Goal: Transaction & Acquisition: Download file/media

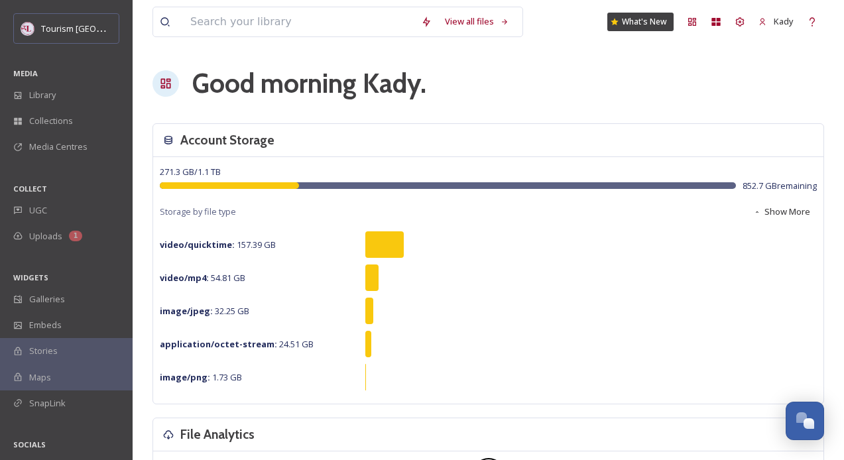
click at [72, 79] on div "MEDIA" at bounding box center [66, 73] width 133 height 17
click at [46, 98] on span "Library" at bounding box center [42, 95] width 27 height 13
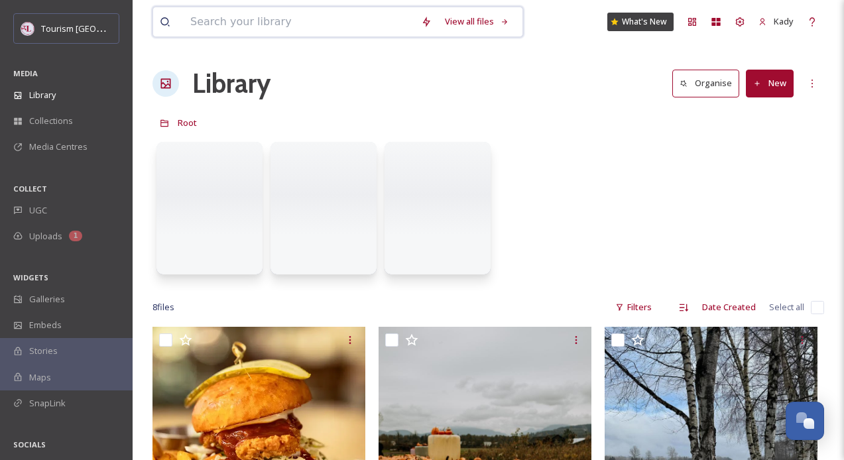
click at [265, 24] on input at bounding box center [299, 21] width 231 height 29
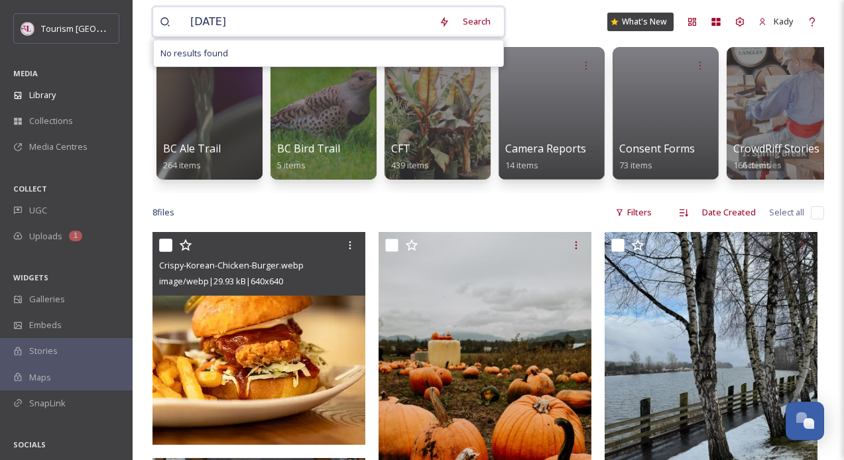
scroll to position [17, 0]
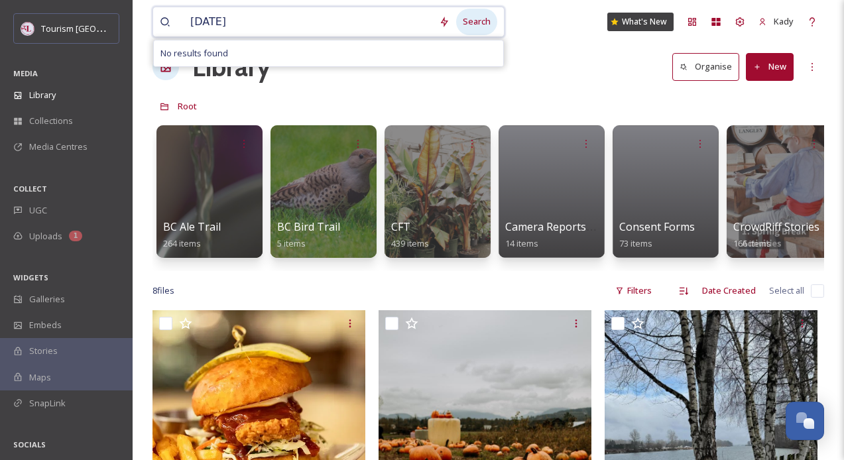
type input "[DATE]"
click at [470, 19] on div "Search" at bounding box center [476, 22] width 41 height 26
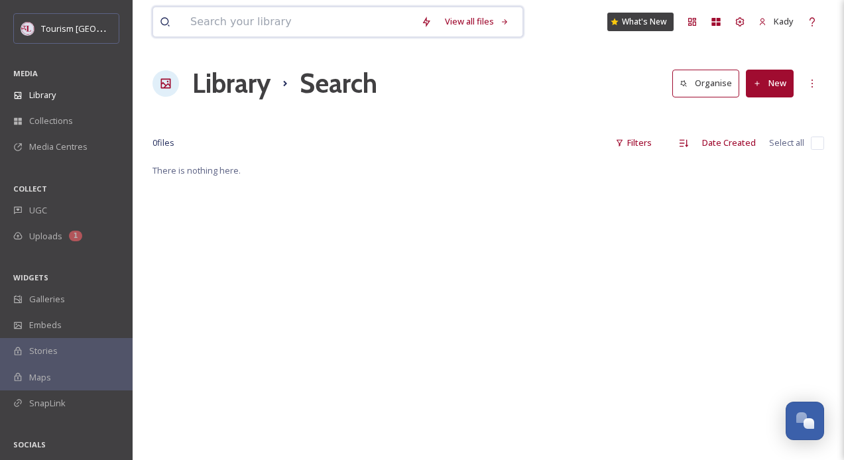
click at [269, 21] on input at bounding box center [299, 21] width 231 height 29
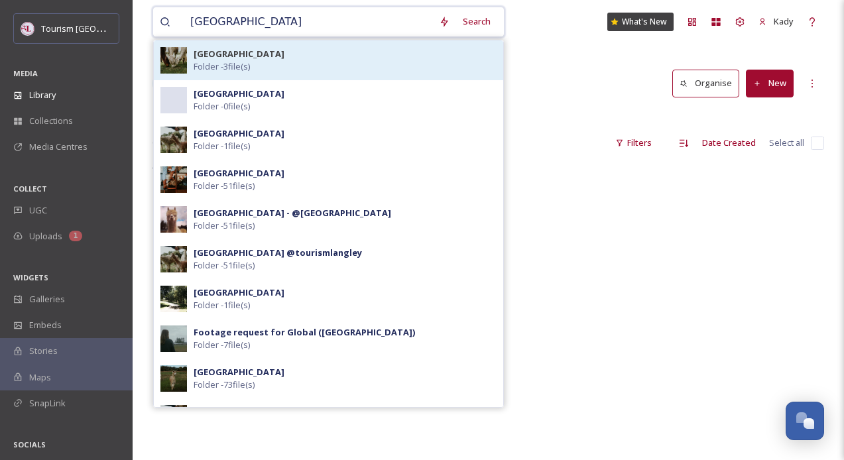
type input "[GEOGRAPHIC_DATA]"
click at [269, 66] on div "[GEOGRAPHIC_DATA] Folder - 3 file(s)" at bounding box center [345, 60] width 303 height 25
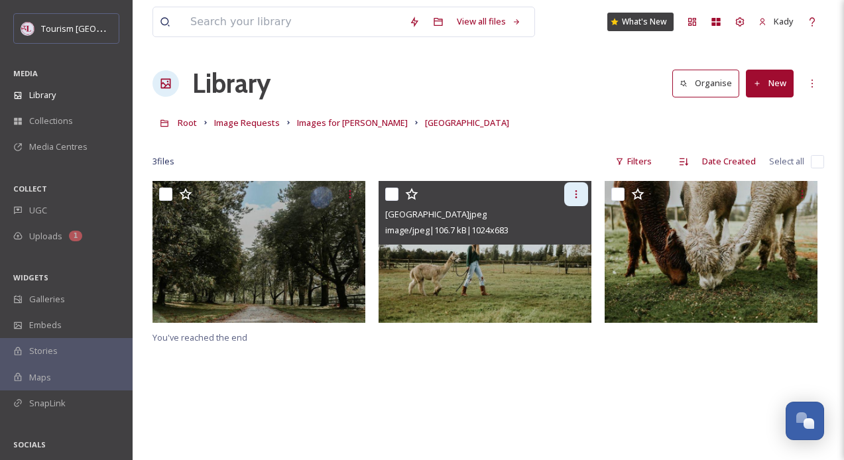
click at [572, 197] on icon at bounding box center [576, 194] width 11 height 11
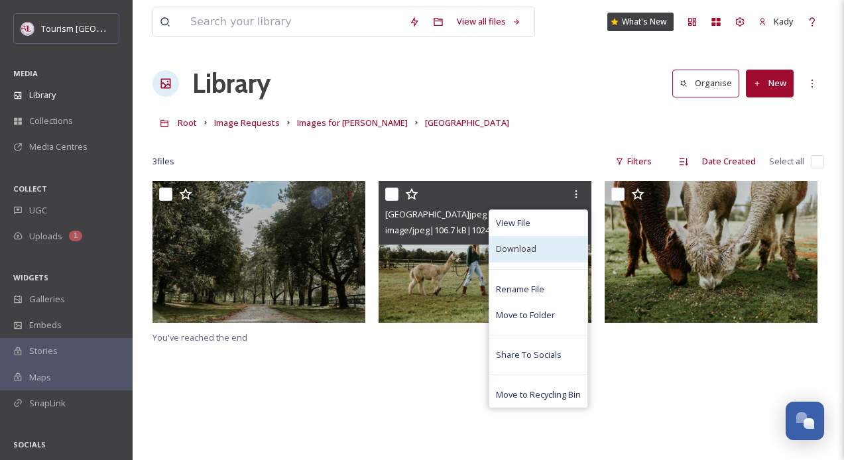
click at [536, 241] on div "Download" at bounding box center [538, 249] width 98 height 26
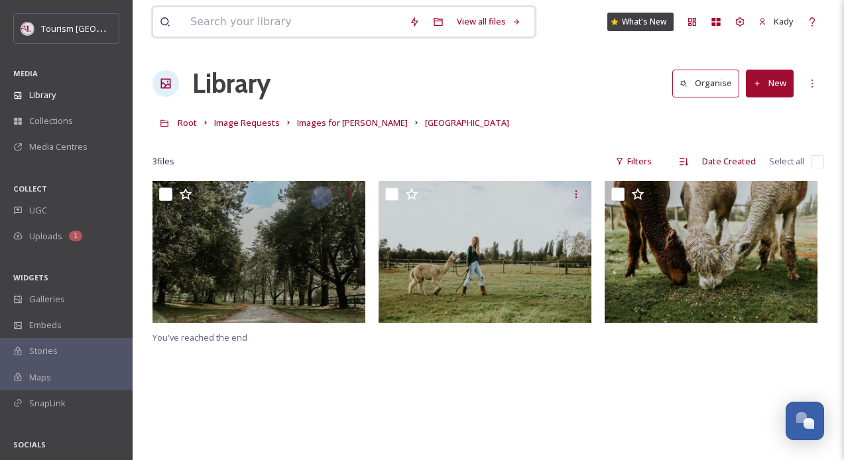
click at [214, 19] on input at bounding box center [293, 21] width 219 height 29
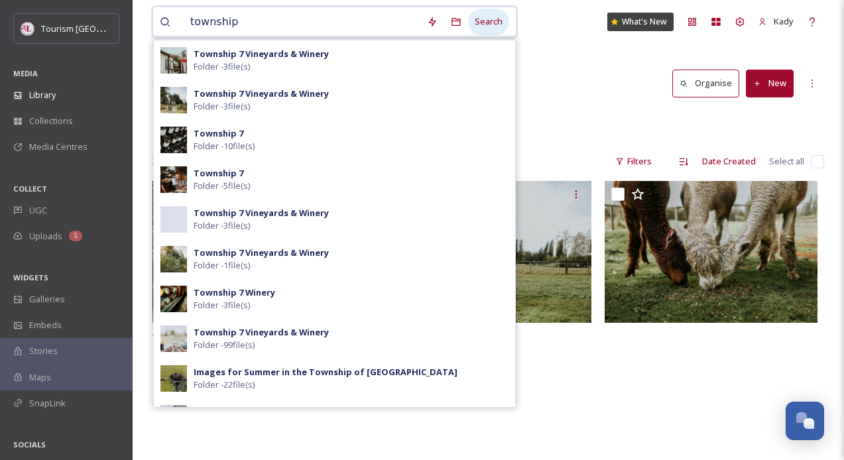
type input "township"
click at [485, 19] on div "Search" at bounding box center [488, 22] width 41 height 26
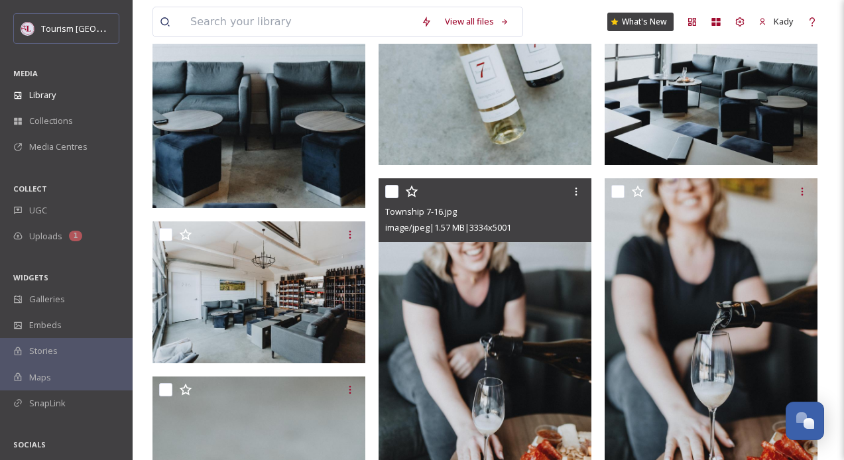
scroll to position [8094, 0]
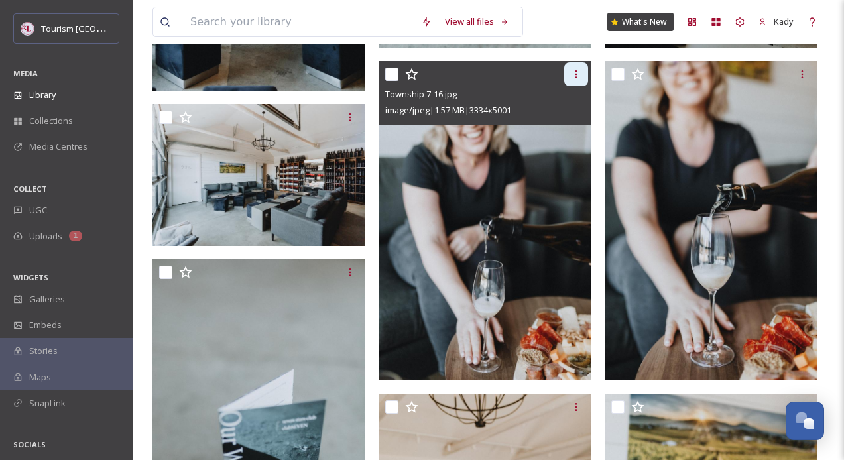
click at [580, 74] on icon at bounding box center [576, 74] width 11 height 11
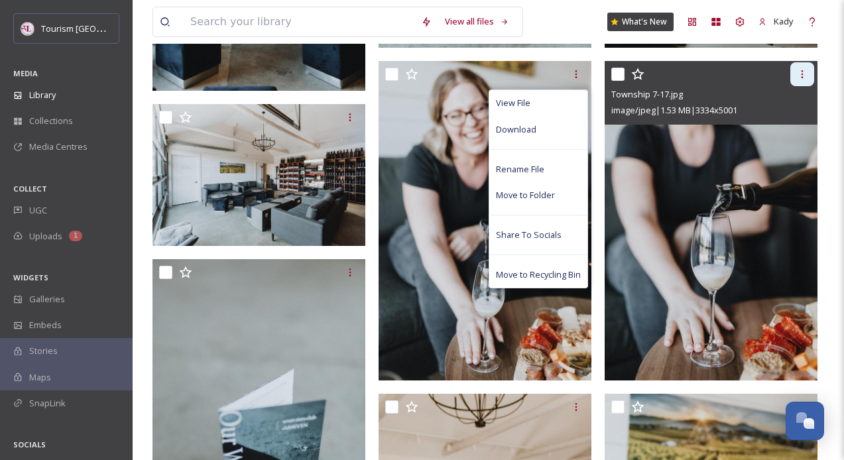
click at [804, 71] on icon at bounding box center [802, 74] width 11 height 11
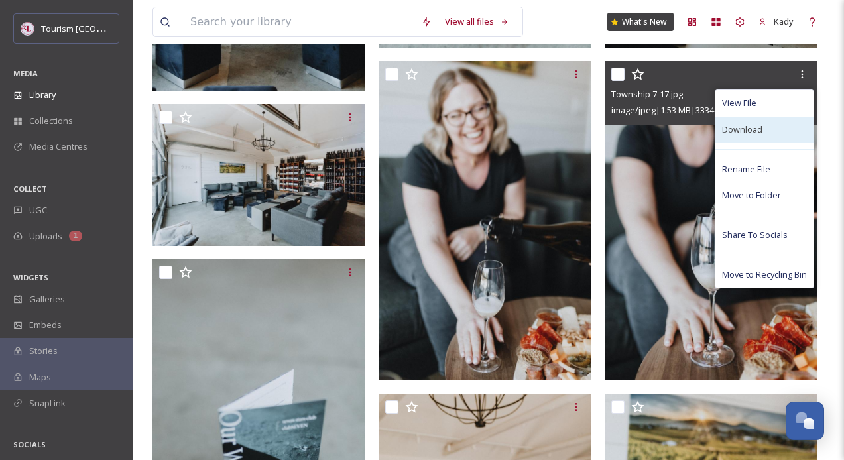
click at [743, 132] on span "Download" at bounding box center [742, 129] width 40 height 13
